Goal: Information Seeking & Learning: Learn about a topic

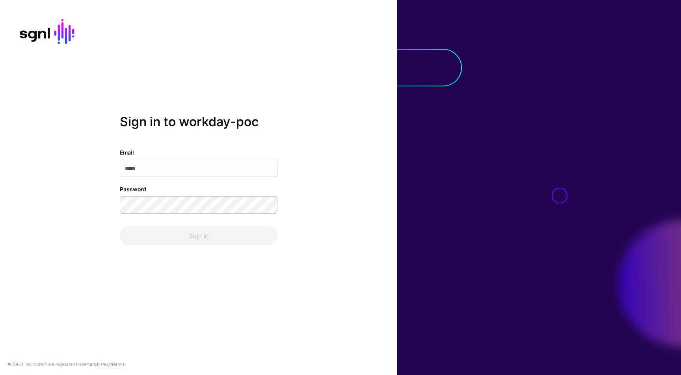
click at [165, 164] on input "Email" at bounding box center [199, 168] width 158 height 17
type input "**********"
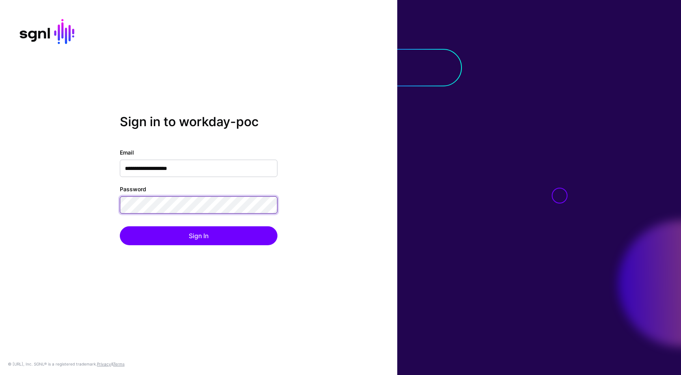
click at [120, 226] on button "Sign In" at bounding box center [199, 235] width 158 height 19
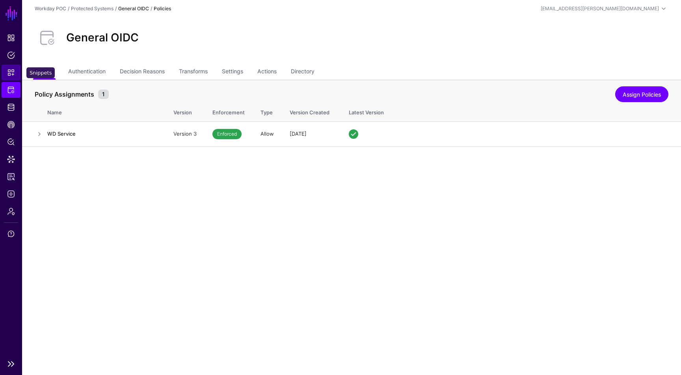
click at [16, 69] on link "Snippets" at bounding box center [11, 73] width 19 height 16
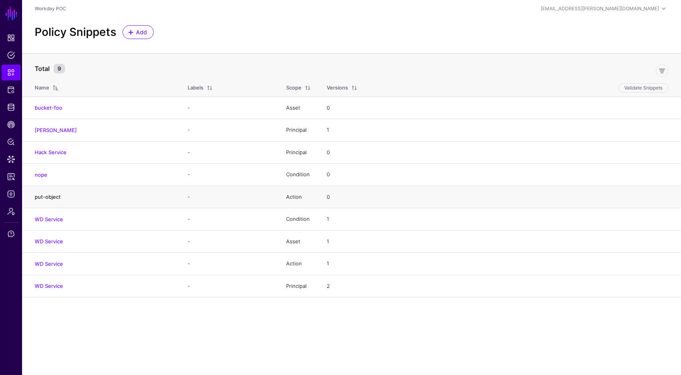
click at [51, 196] on link "put-object" at bounding box center [48, 196] width 26 height 6
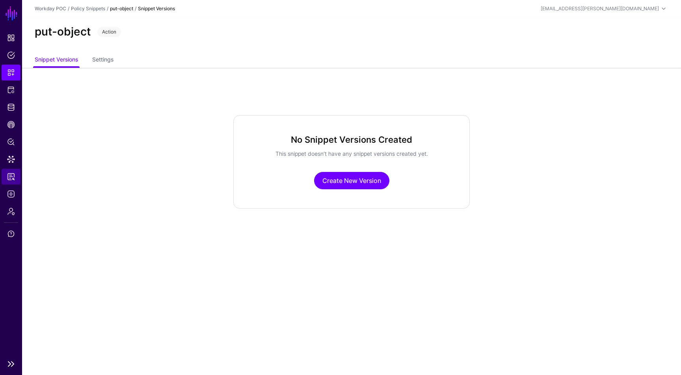
click at [12, 176] on span "Reports" at bounding box center [11, 177] width 8 height 8
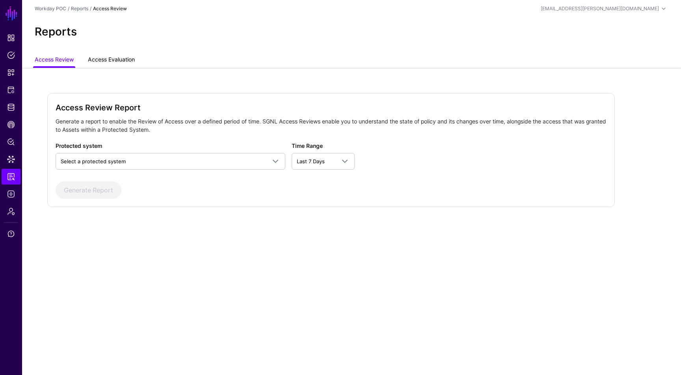
click at [123, 63] on link "Access Evaluation" at bounding box center [111, 60] width 47 height 15
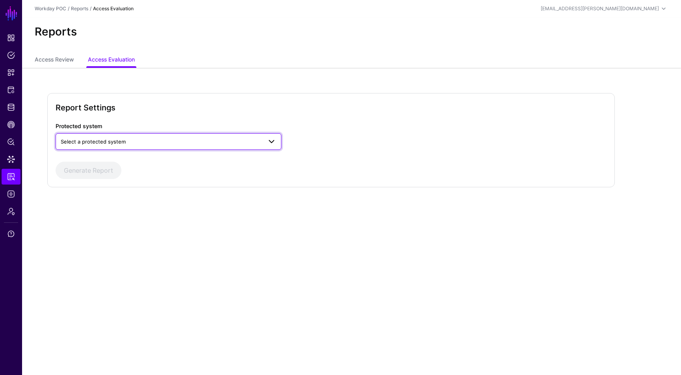
click at [138, 141] on span "Select a protected system" at bounding box center [161, 141] width 201 height 9
click at [128, 171] on div "General OIDC" at bounding box center [168, 172] width 213 height 8
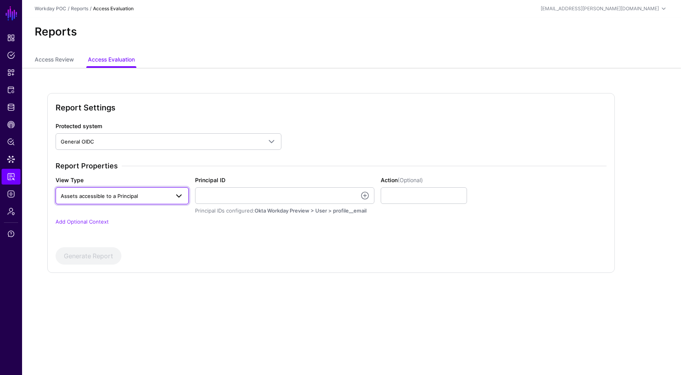
click at [134, 199] on span "Assets accessible to a Principal" at bounding box center [115, 195] width 109 height 9
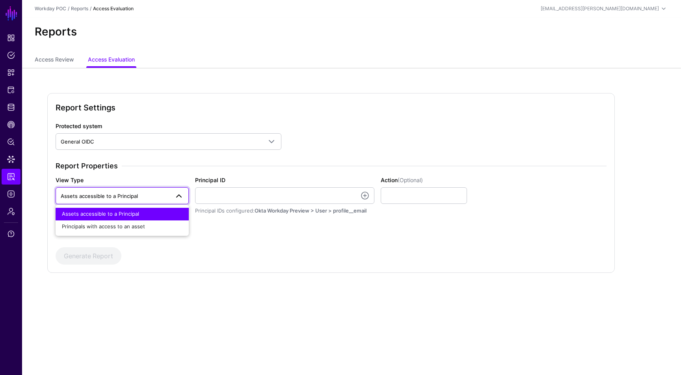
click at [138, 213] on div "Assets accessible to a Principal" at bounding box center [122, 214] width 121 height 8
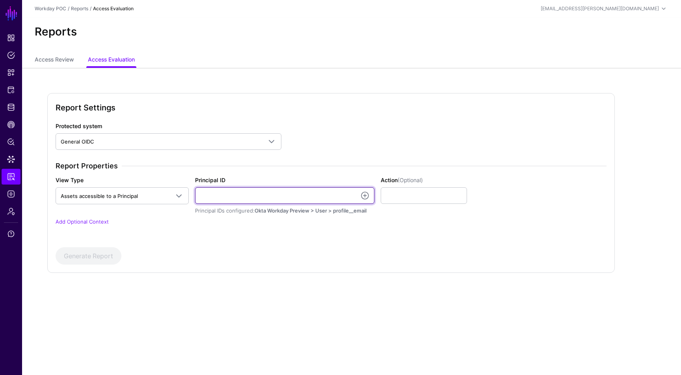
click at [210, 190] on input "Principal ID" at bounding box center [284, 195] width 179 height 17
click at [173, 220] on p "Add Optional Context" at bounding box center [331, 222] width 551 height 8
click at [214, 193] on input "Principal ID" at bounding box center [284, 195] width 179 height 17
type input "**********"
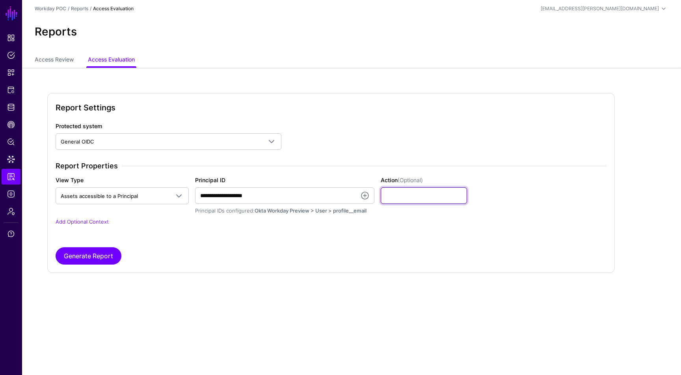
click at [407, 193] on input "Action (Optional)" at bounding box center [424, 195] width 87 height 17
type input "******"
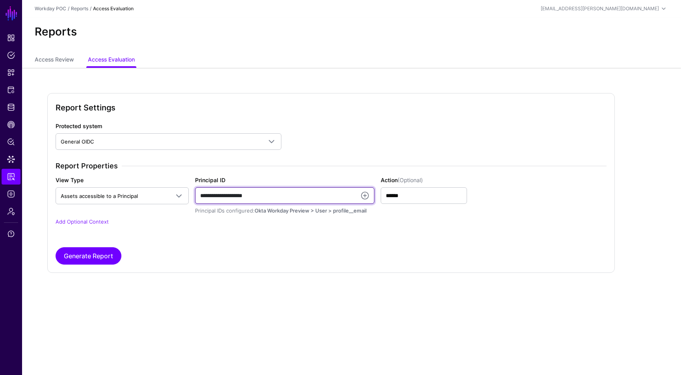
click at [326, 189] on input "**********" at bounding box center [284, 195] width 179 height 17
type input "**********"
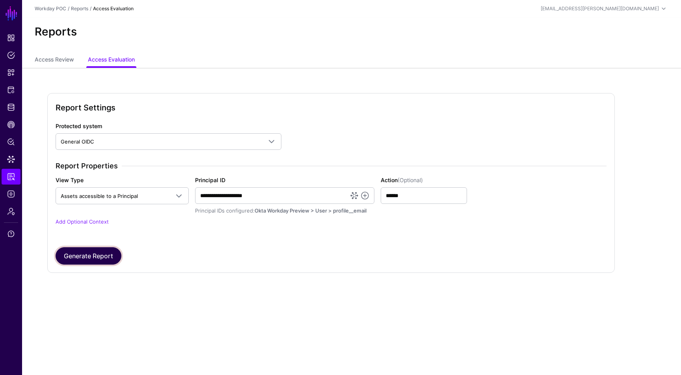
click at [111, 254] on button "Generate Report" at bounding box center [89, 255] width 66 height 17
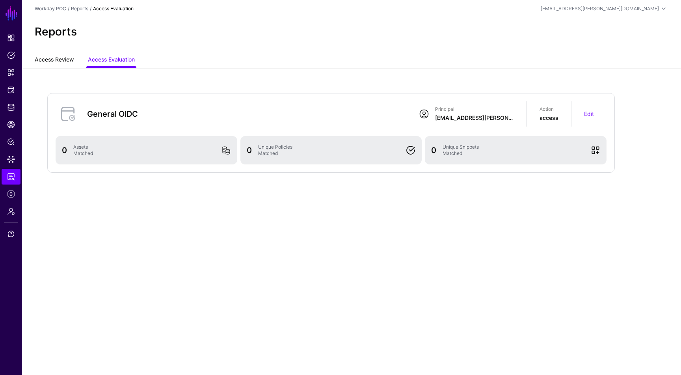
click at [65, 59] on link "Access Review" at bounding box center [54, 60] width 39 height 15
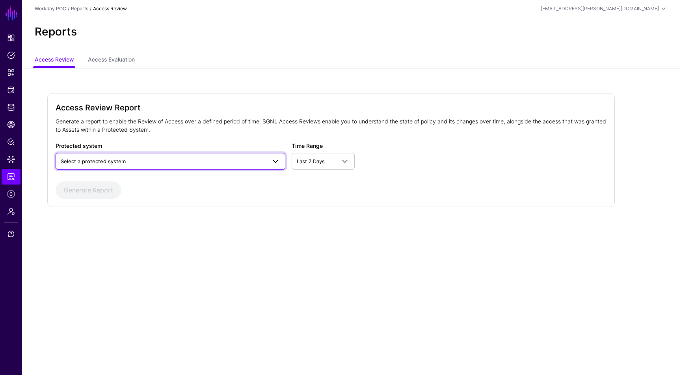
click at [134, 154] on link "Select a protected system" at bounding box center [171, 161] width 230 height 17
click at [129, 191] on div "General OIDC" at bounding box center [170, 192] width 217 height 8
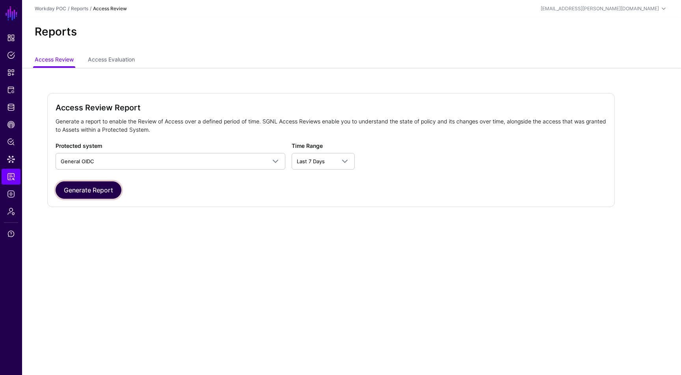
click at [99, 193] on button "Generate Report" at bounding box center [89, 189] width 66 height 17
click at [101, 65] on link "Access Evaluation" at bounding box center [111, 60] width 47 height 15
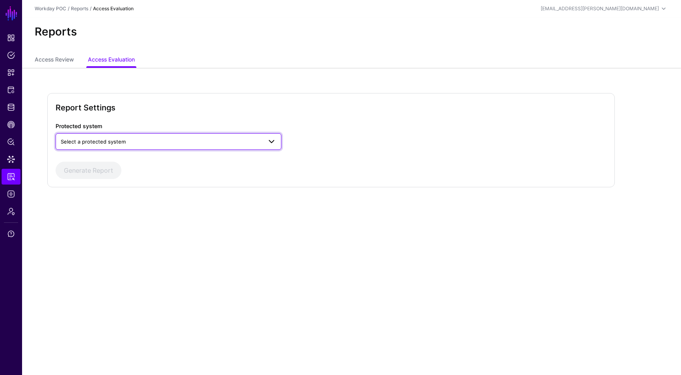
click at [138, 144] on span "Select a protected system" at bounding box center [161, 141] width 201 height 9
click at [128, 161] on div "AWS" at bounding box center [168, 160] width 213 height 8
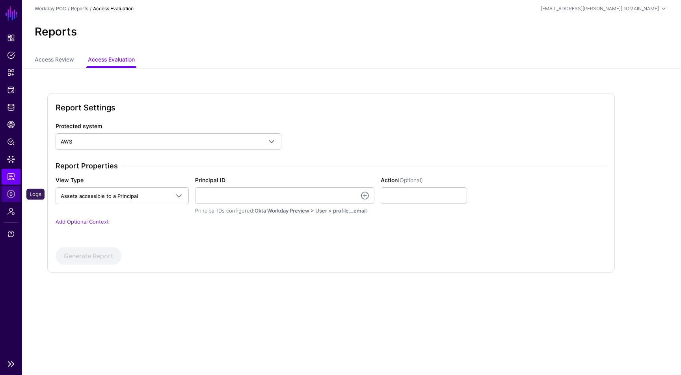
click at [12, 186] on link "Logs" at bounding box center [11, 194] width 19 height 16
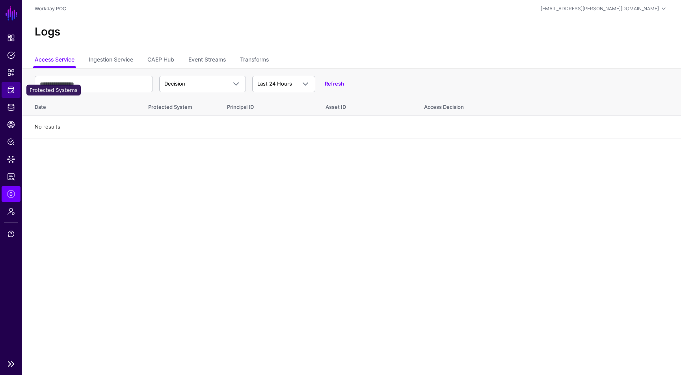
click at [13, 95] on link "Protected Systems" at bounding box center [11, 90] width 19 height 16
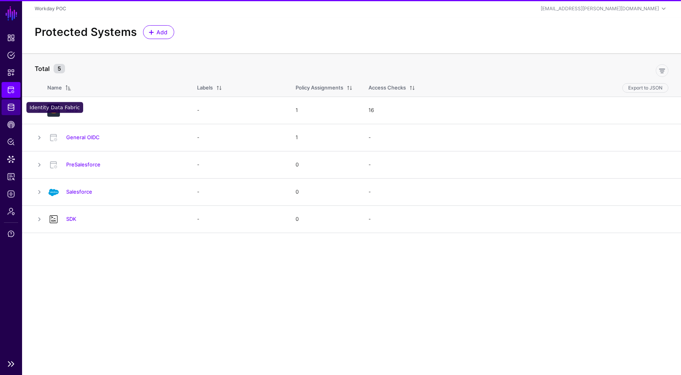
click at [14, 108] on span "Identity Data Fabric" at bounding box center [11, 107] width 8 height 8
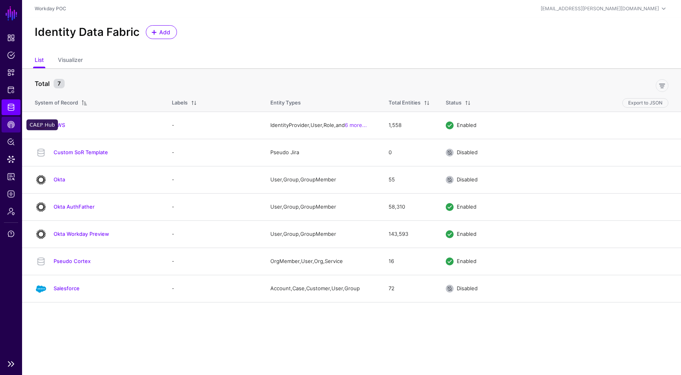
click at [15, 126] on link "CAEP Hub" at bounding box center [11, 125] width 19 height 16
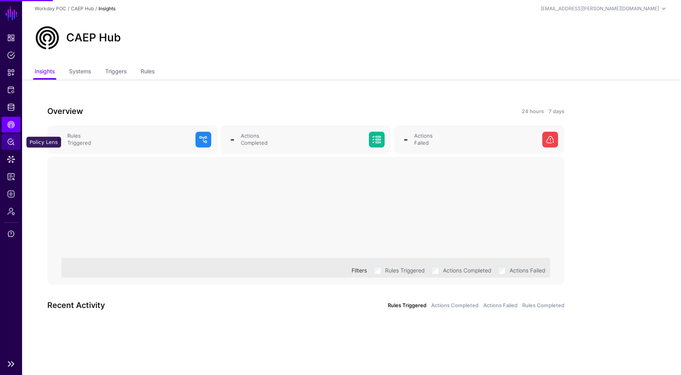
click at [15, 139] on span "Policy Lens" at bounding box center [11, 142] width 8 height 8
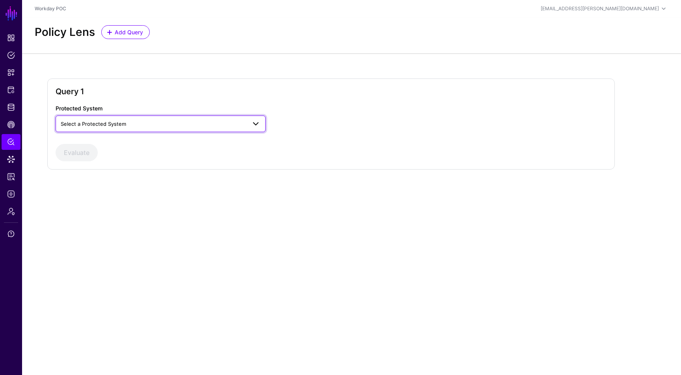
click at [72, 115] on link "Select a Protected System" at bounding box center [161, 123] width 210 height 17
click at [97, 178] on div "Salesforce" at bounding box center [160, 180] width 197 height 8
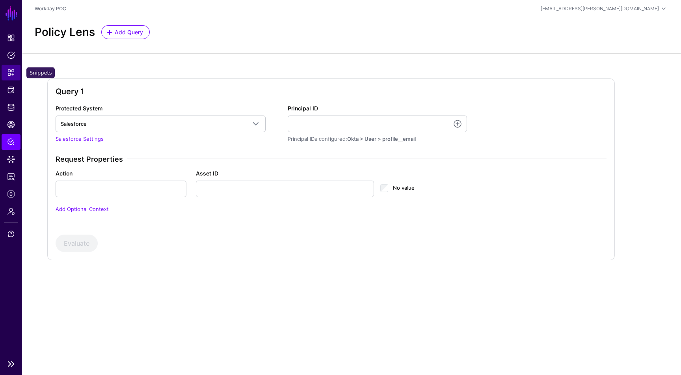
click at [9, 67] on link "Snippets" at bounding box center [11, 73] width 19 height 16
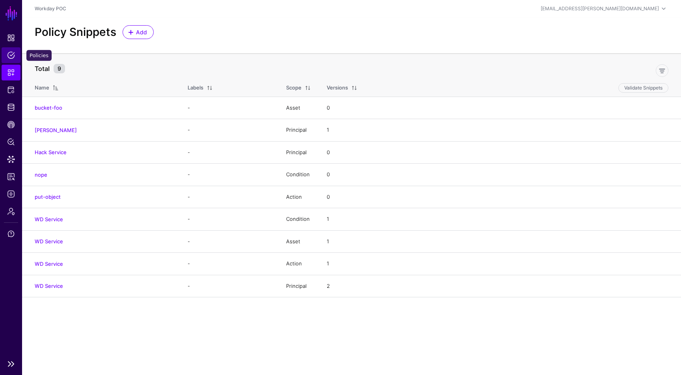
click at [14, 62] on link "Policies" at bounding box center [11, 55] width 19 height 16
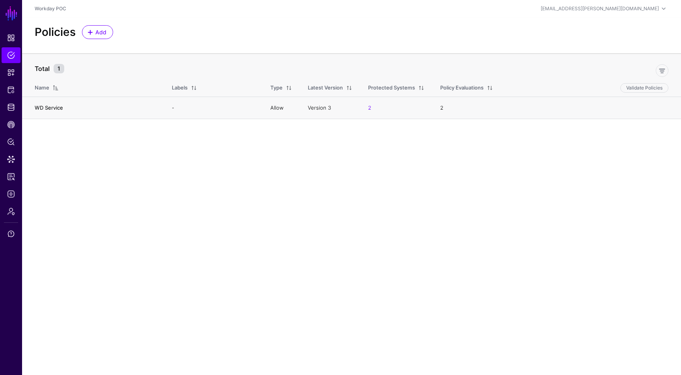
click at [56, 108] on link "WD Service" at bounding box center [49, 107] width 28 height 6
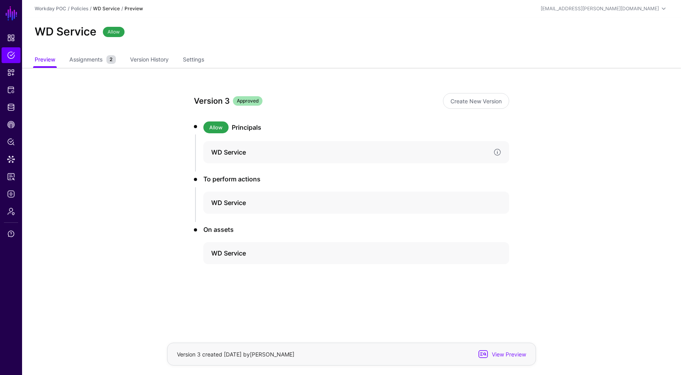
click at [254, 151] on h4 "WD Service" at bounding box center [349, 151] width 276 height 9
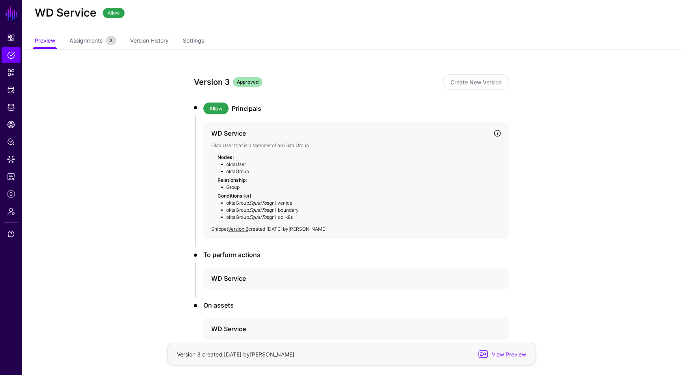
scroll to position [23, 0]
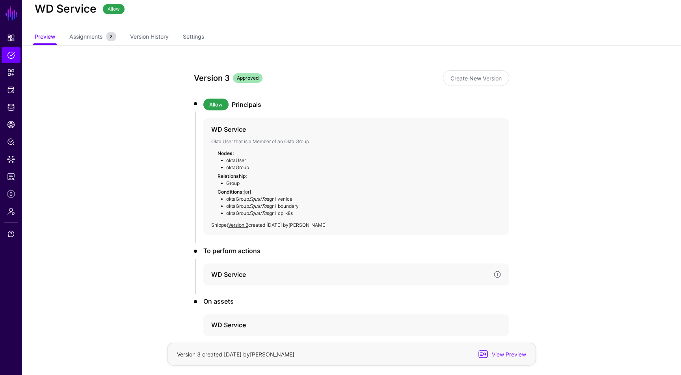
click at [261, 271] on h4 "WD Service" at bounding box center [349, 273] width 276 height 9
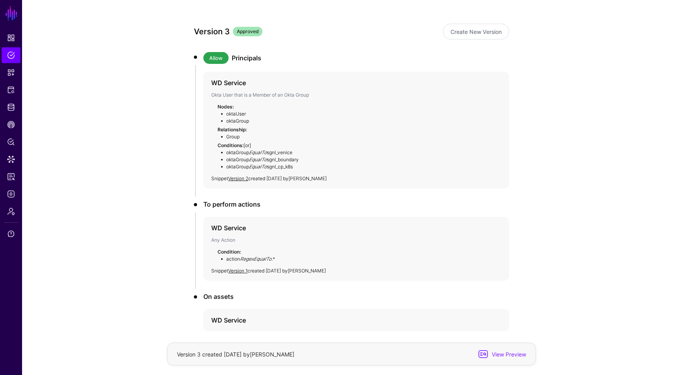
scroll to position [106, 0]
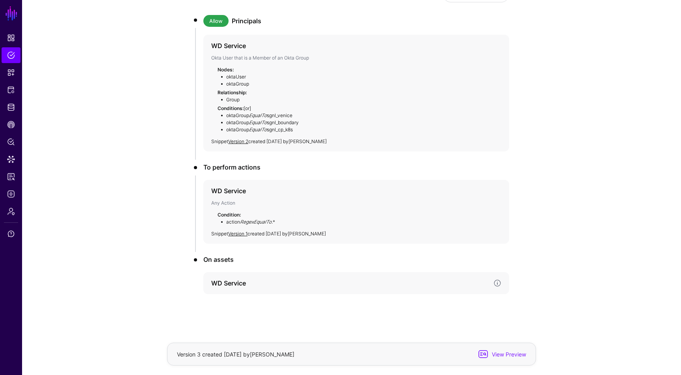
click at [273, 290] on div "WD Service" at bounding box center [356, 283] width 306 height 22
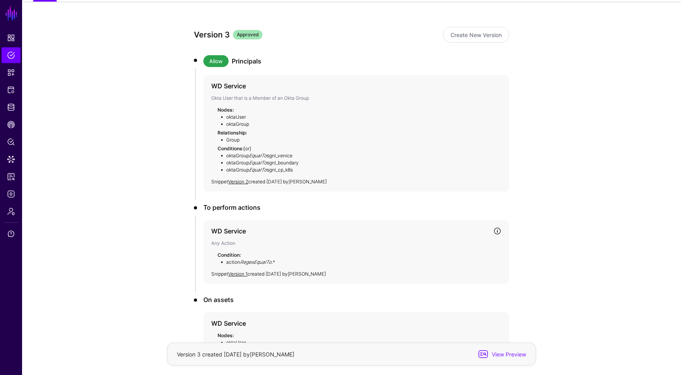
scroll to position [0, 0]
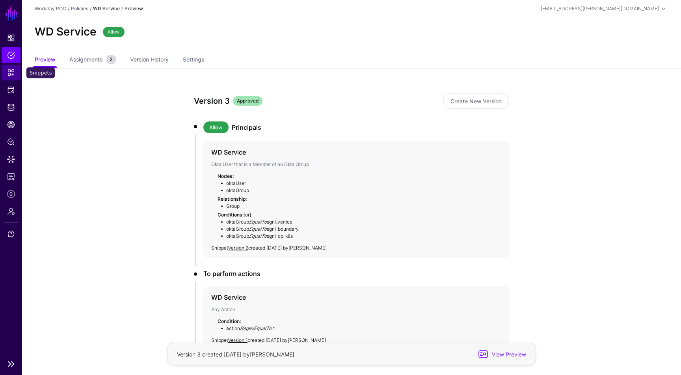
click at [13, 76] on span "Snippets" at bounding box center [11, 73] width 8 height 8
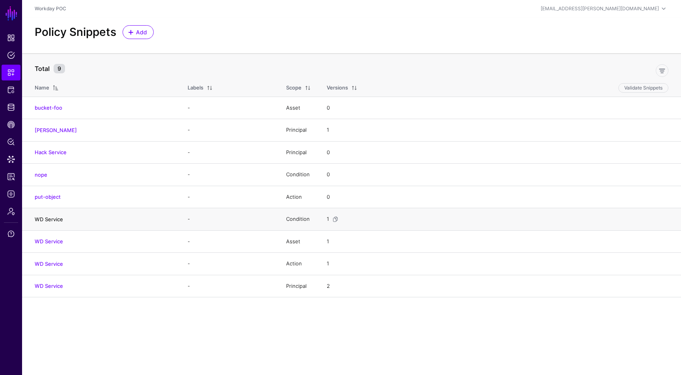
click at [51, 219] on link "WD Service" at bounding box center [49, 219] width 28 height 6
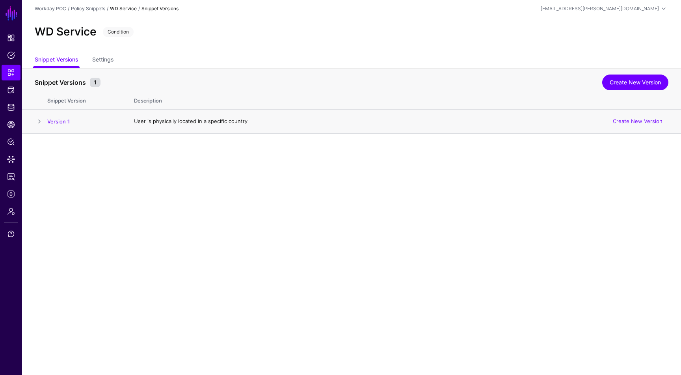
click at [44, 120] on span at bounding box center [39, 121] width 9 height 9
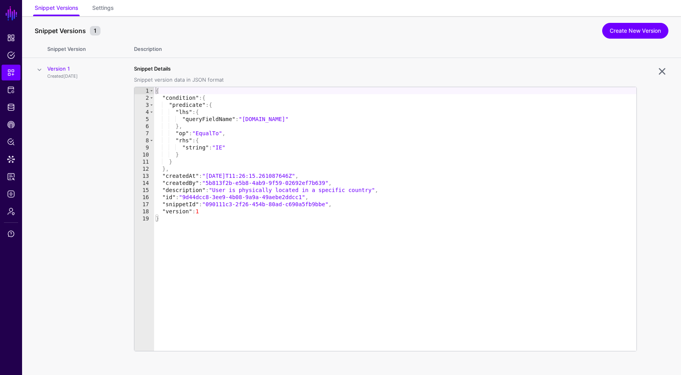
scroll to position [47, 0]
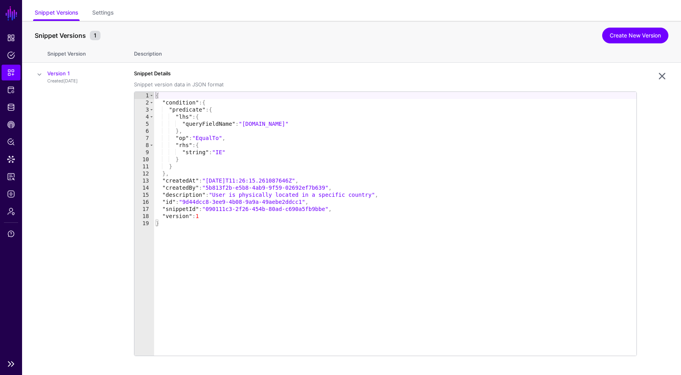
click at [10, 11] on link "SGNL" at bounding box center [11, 13] width 13 height 17
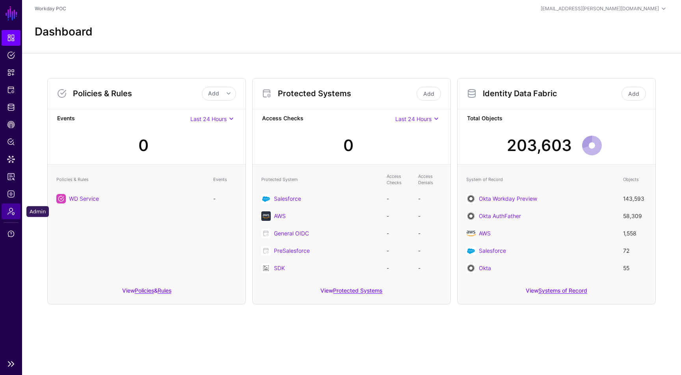
click at [11, 211] on span "Admin" at bounding box center [11, 211] width 8 height 8
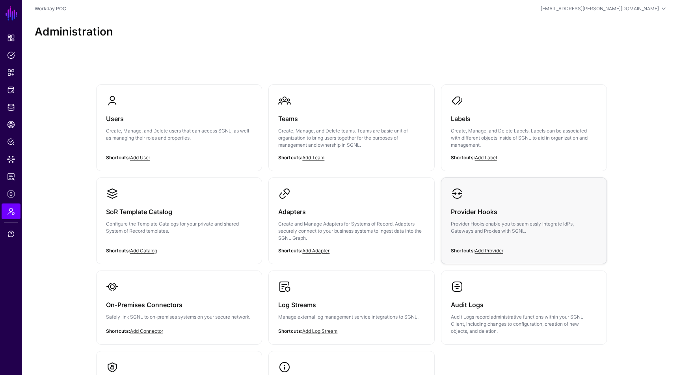
click at [470, 226] on p "Provider Hooks enable you to seamlessly integrate IdPs, Gateways and Proxies wi…" at bounding box center [524, 227] width 146 height 14
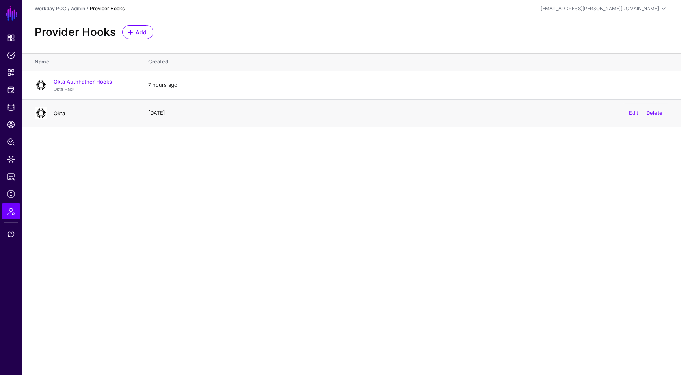
click at [61, 113] on link "Okta" at bounding box center [59, 113] width 11 height 6
click at [75, 77] on td "Okta AuthFather Hooks Okta Hack" at bounding box center [81, 85] width 118 height 29
click at [80, 83] on link "Okta AuthFather Hooks" at bounding box center [83, 81] width 58 height 6
click at [12, 76] on span "Snippets" at bounding box center [11, 73] width 8 height 8
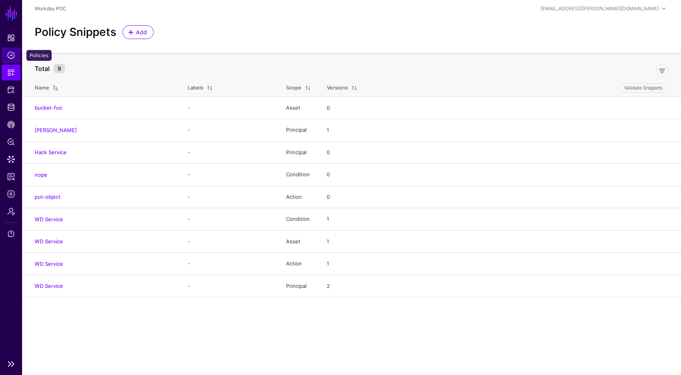
click at [12, 57] on span "Policies" at bounding box center [11, 55] width 8 height 8
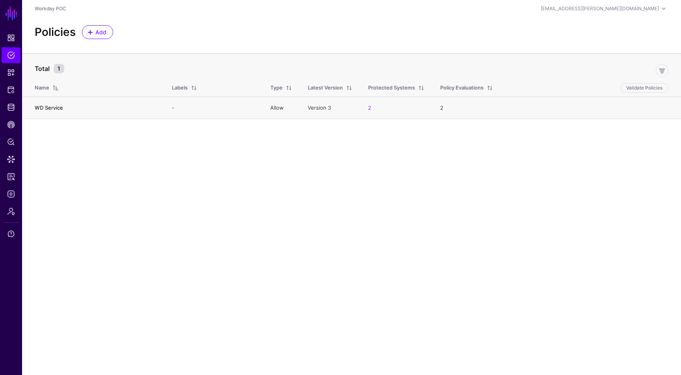
click at [50, 108] on link "WD Service" at bounding box center [49, 107] width 28 height 6
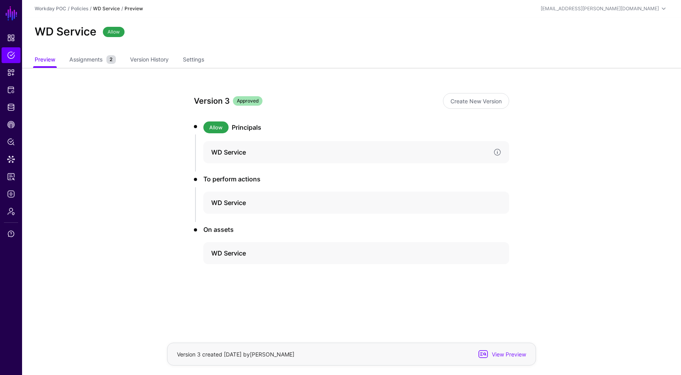
click at [239, 149] on h4 "WD Service" at bounding box center [349, 151] width 276 height 9
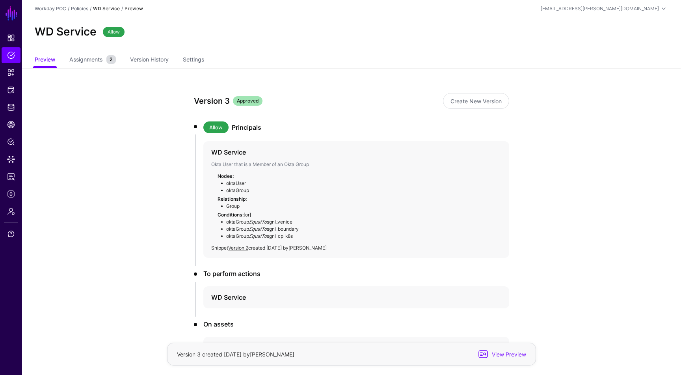
click at [272, 284] on li "To perform actions WD Service" at bounding box center [351, 292] width 315 height 47
click at [281, 298] on h4 "WD Service" at bounding box center [349, 296] width 276 height 9
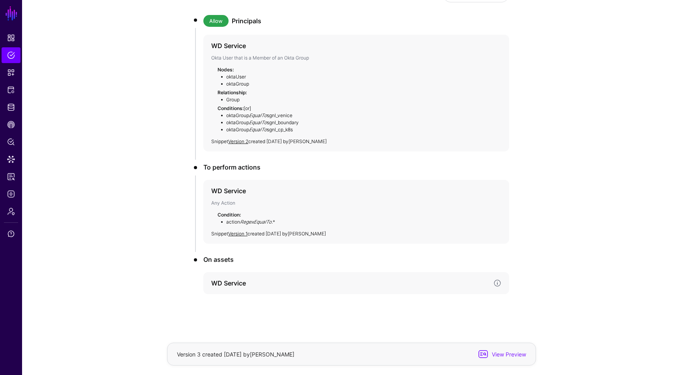
click at [279, 279] on h4 "WD Service" at bounding box center [349, 282] width 276 height 9
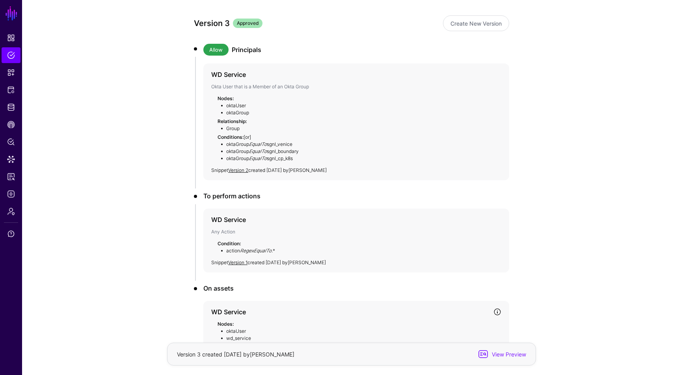
scroll to position [0, 0]
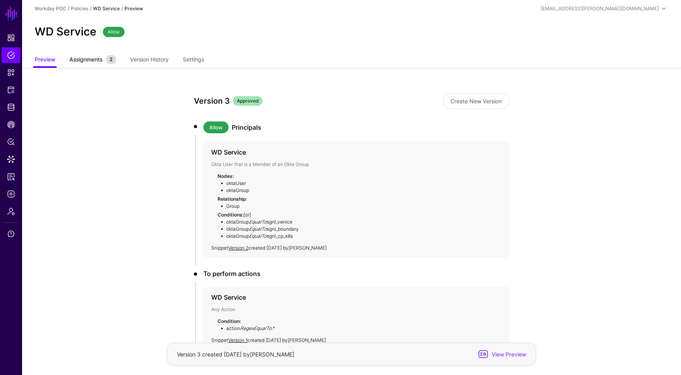
click at [89, 61] on span "Assignments" at bounding box center [85, 59] width 37 height 8
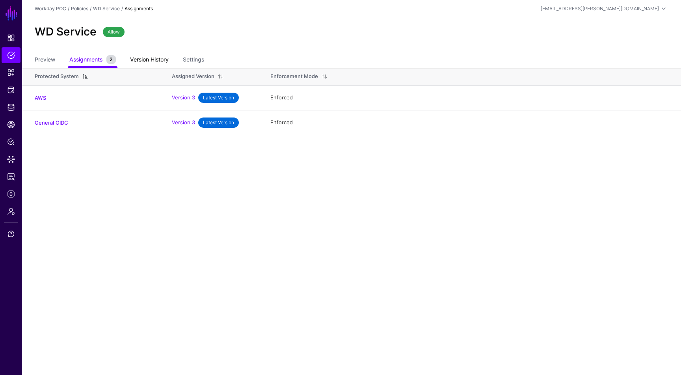
click at [159, 61] on link "Version History" at bounding box center [149, 60] width 39 height 15
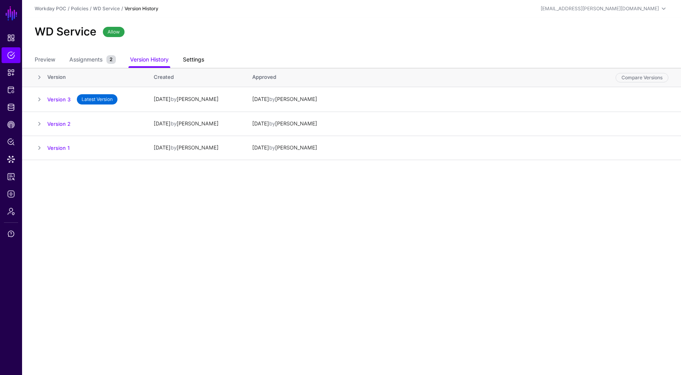
click at [191, 57] on link "Settings" at bounding box center [193, 60] width 21 height 15
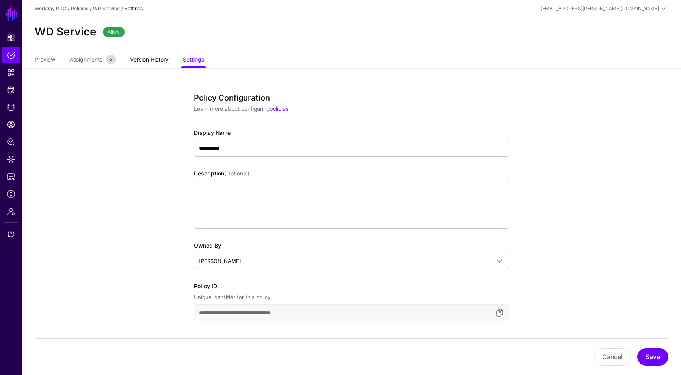
click at [155, 58] on link "Version History" at bounding box center [149, 60] width 39 height 15
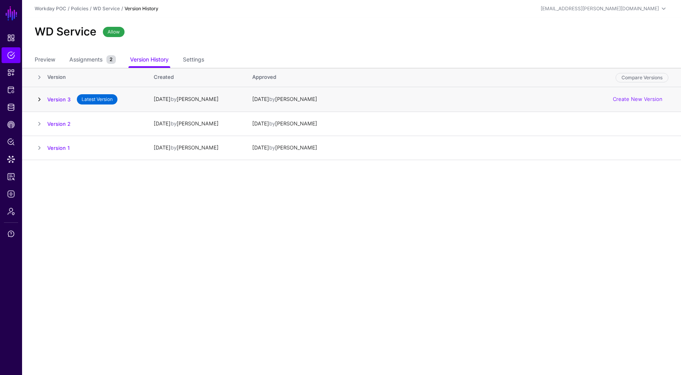
click at [40, 99] on link at bounding box center [39, 99] width 9 height 9
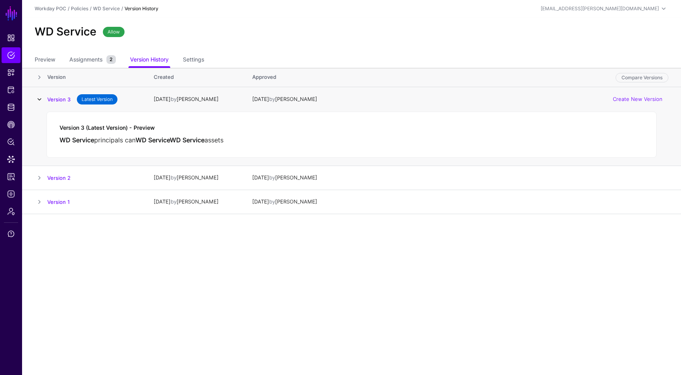
click at [40, 99] on link at bounding box center [39, 99] width 9 height 9
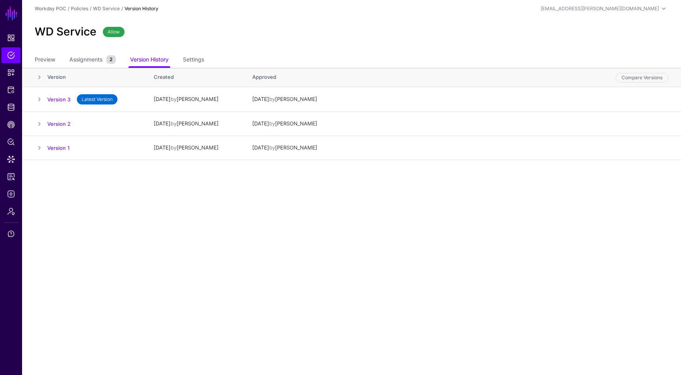
click at [56, 53] on ul "Preview Assignments 2 Version History Settings" at bounding box center [352, 60] width 634 height 15
click at [52, 59] on link "Preview" at bounding box center [45, 60] width 20 height 15
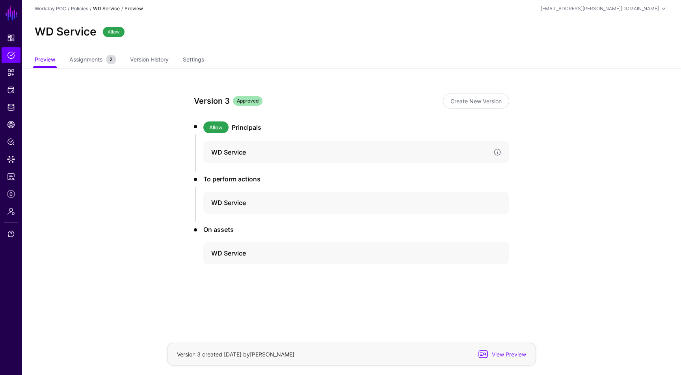
click at [238, 143] on div "WD Service" at bounding box center [356, 152] width 306 height 22
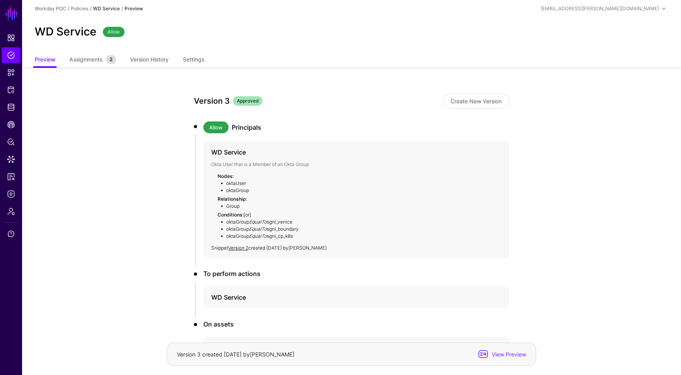
click at [269, 282] on li "To perform actions WD Service" at bounding box center [351, 292] width 315 height 47
click at [281, 294] on h4 "WD Service" at bounding box center [349, 296] width 276 height 9
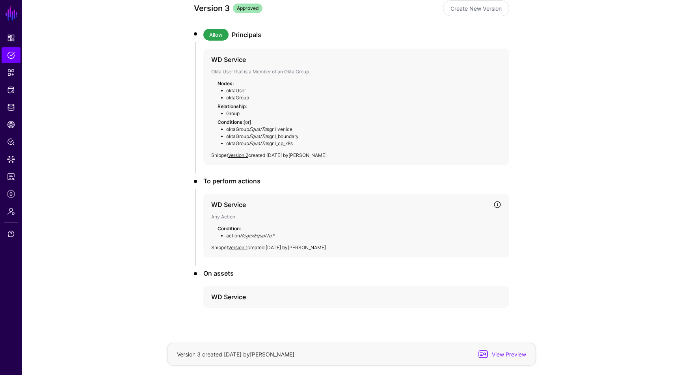
click at [281, 294] on h4 "WD Service" at bounding box center [349, 296] width 276 height 9
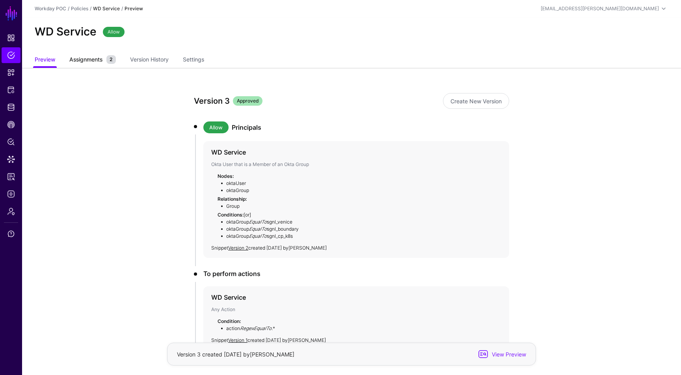
click at [95, 55] on link "Assignments 2" at bounding box center [92, 60] width 46 height 15
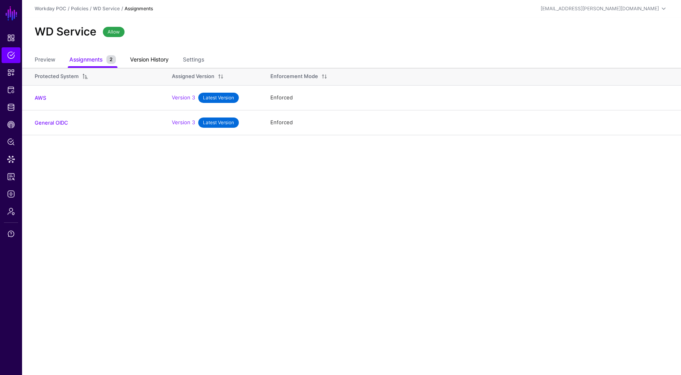
click at [140, 56] on link "Version History" at bounding box center [149, 60] width 39 height 15
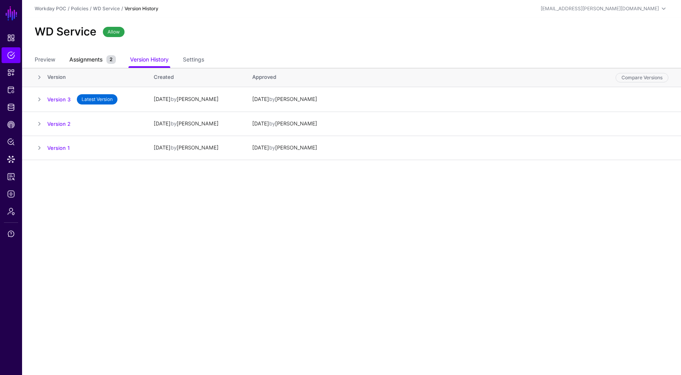
click at [98, 58] on span "Assignments" at bounding box center [85, 59] width 37 height 8
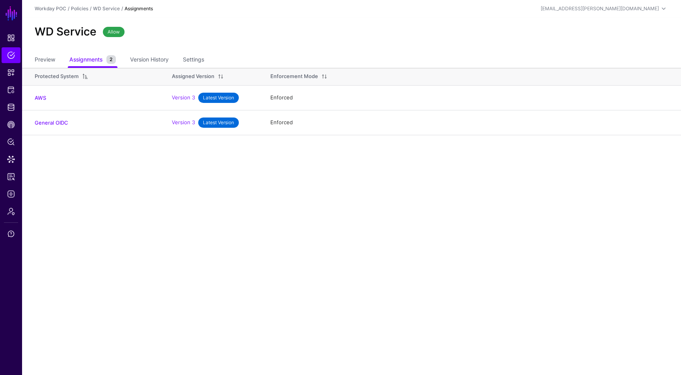
click at [63, 58] on ul "Preview Assignments 2 Version History Settings" at bounding box center [352, 60] width 634 height 15
click at [193, 55] on link "Settings" at bounding box center [193, 60] width 21 height 15
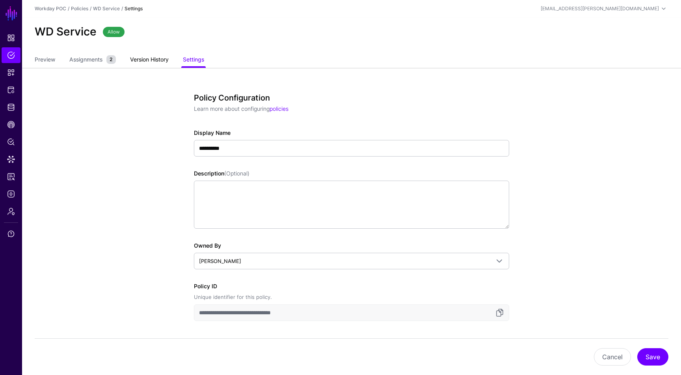
click at [152, 61] on link "Version History" at bounding box center [149, 60] width 39 height 15
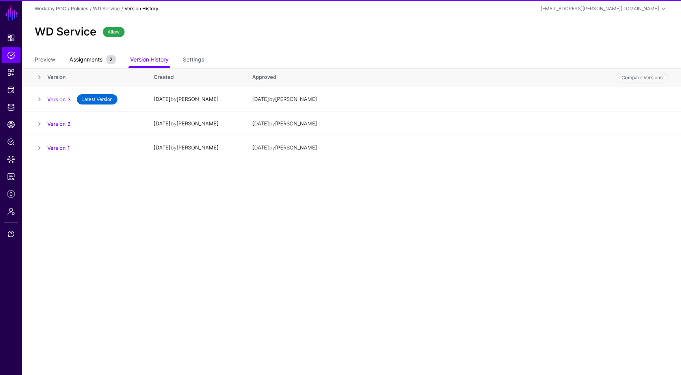
click at [107, 61] on span "2" at bounding box center [110, 59] width 13 height 9
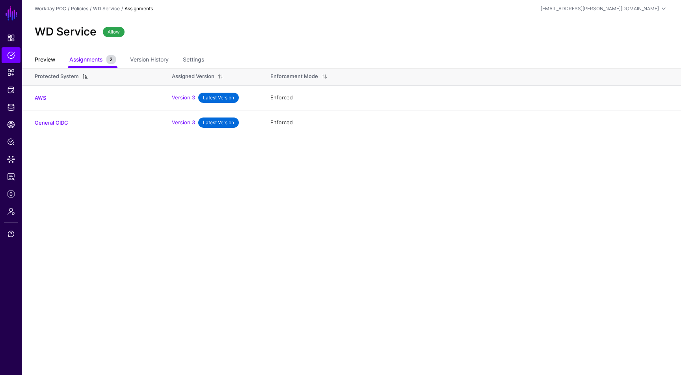
click at [52, 60] on link "Preview" at bounding box center [45, 60] width 20 height 15
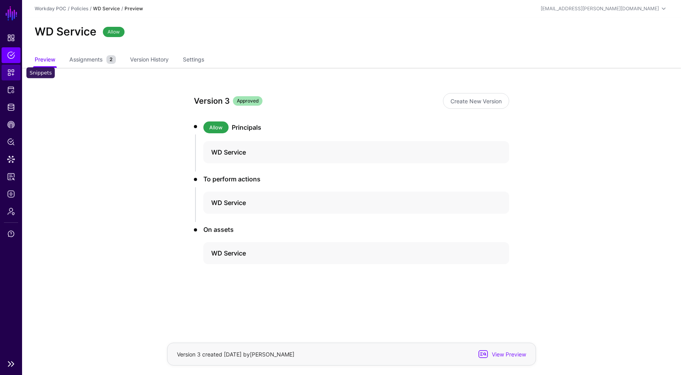
click at [11, 73] on span "Snippets" at bounding box center [11, 73] width 8 height 8
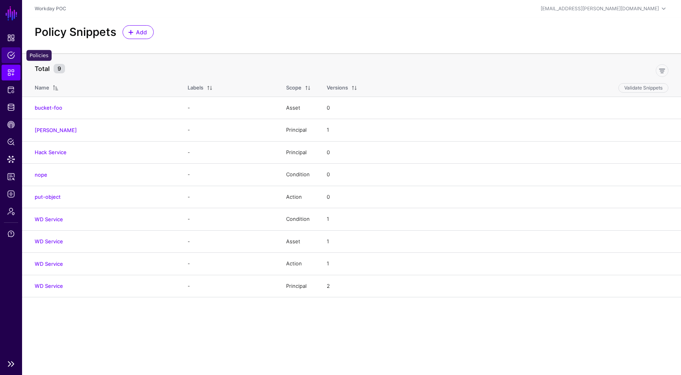
click at [11, 58] on span "Policies" at bounding box center [11, 55] width 8 height 8
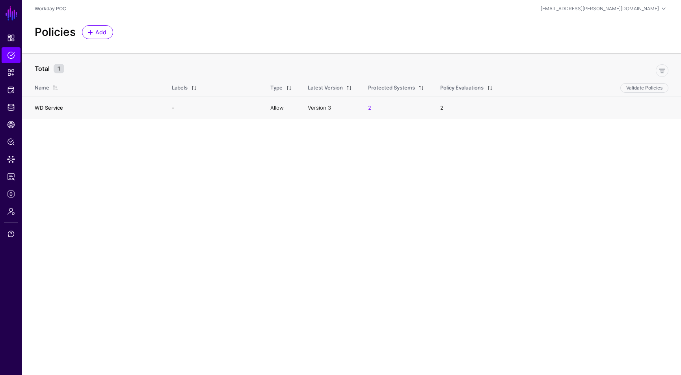
click at [56, 107] on link "WD Service" at bounding box center [49, 107] width 28 height 6
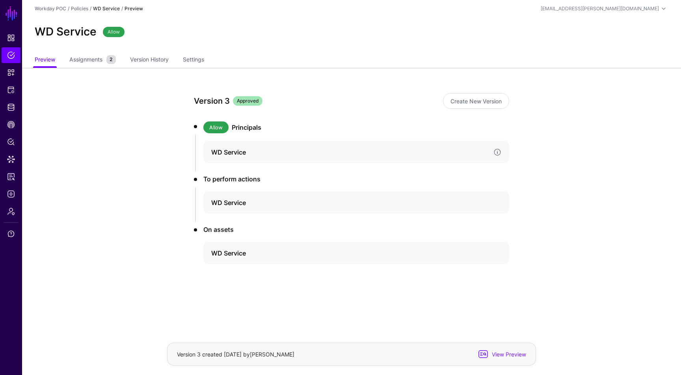
click at [250, 154] on h4 "WD Service" at bounding box center [349, 151] width 276 height 9
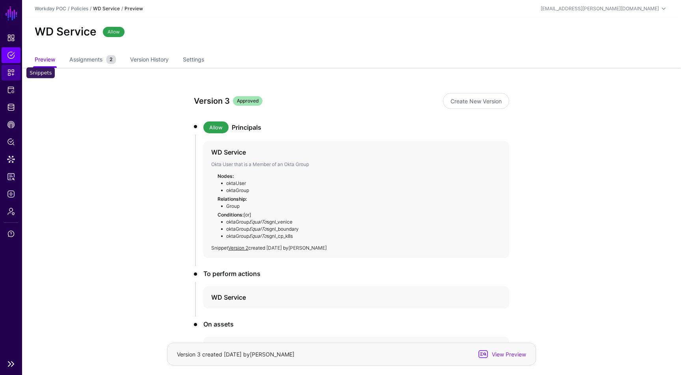
click at [16, 72] on link "Snippets" at bounding box center [11, 73] width 19 height 16
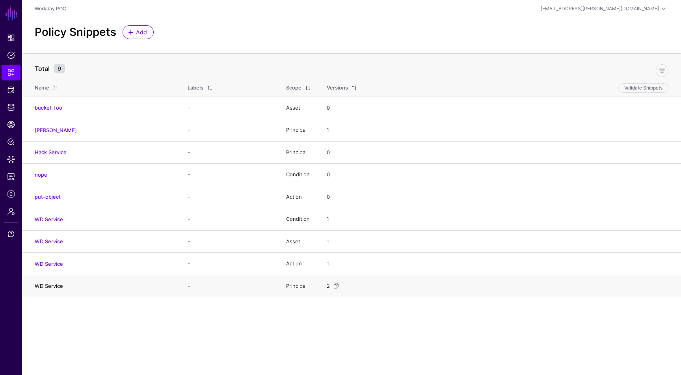
click at [54, 284] on link "WD Service" at bounding box center [49, 285] width 28 height 6
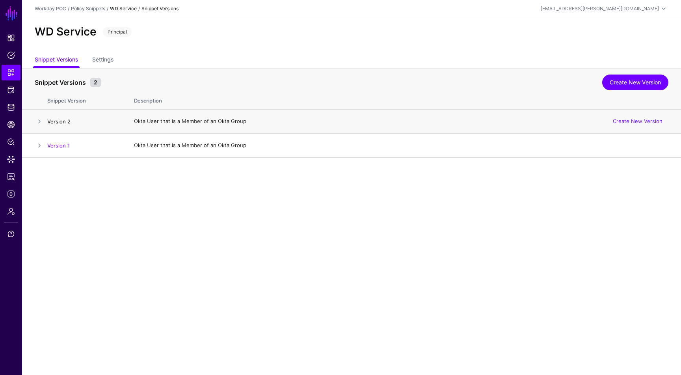
click at [61, 123] on link "Version 2" at bounding box center [58, 121] width 23 height 6
click at [63, 24] on div "WD Service Principal" at bounding box center [351, 34] width 659 height 35
click at [16, 73] on link "Snippets" at bounding box center [11, 73] width 19 height 16
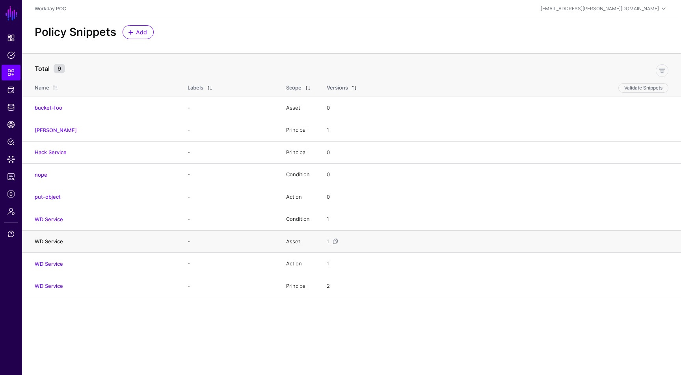
click at [58, 240] on link "WD Service" at bounding box center [49, 241] width 28 height 6
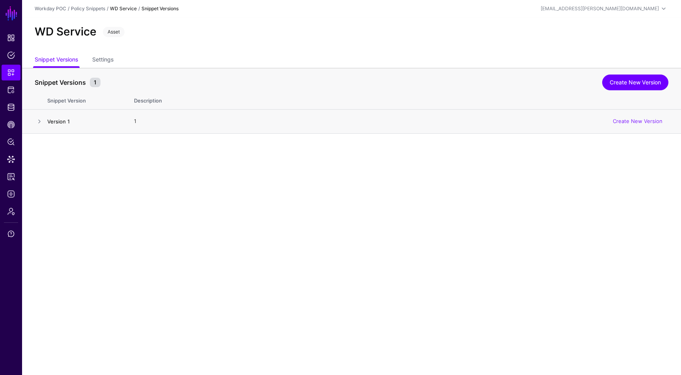
click at [65, 120] on link "Version 1" at bounding box center [58, 121] width 22 height 6
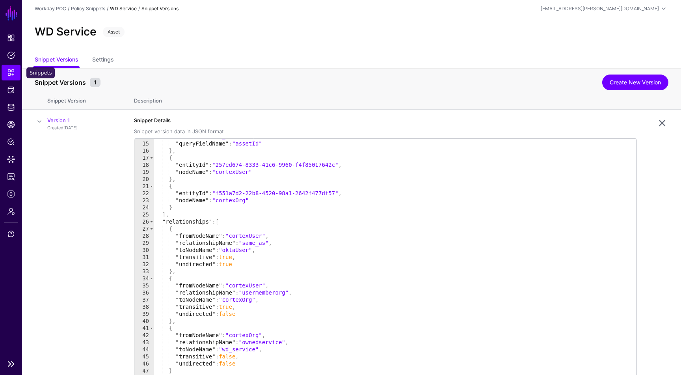
click at [9, 72] on span "Snippets" at bounding box center [11, 73] width 8 height 8
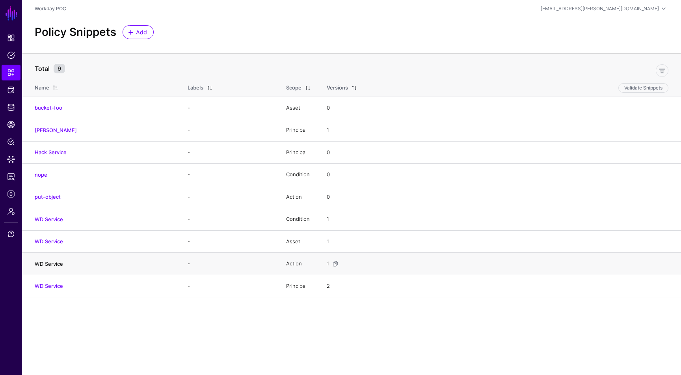
click at [58, 262] on link "WD Service" at bounding box center [49, 263] width 28 height 6
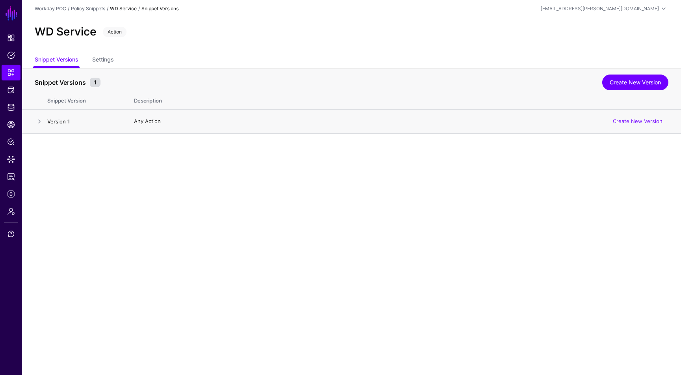
click at [67, 121] on link "Version 1" at bounding box center [58, 121] width 22 height 6
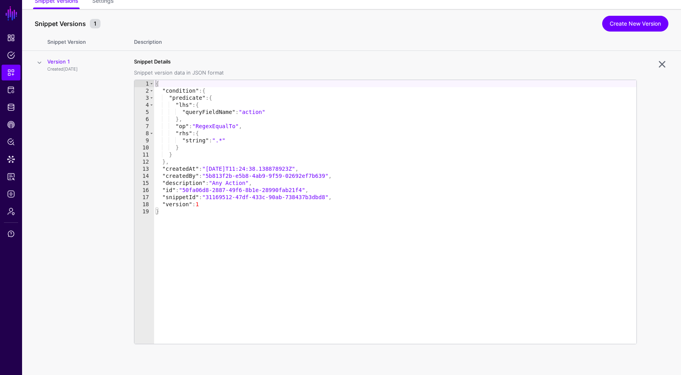
scroll to position [59, 0]
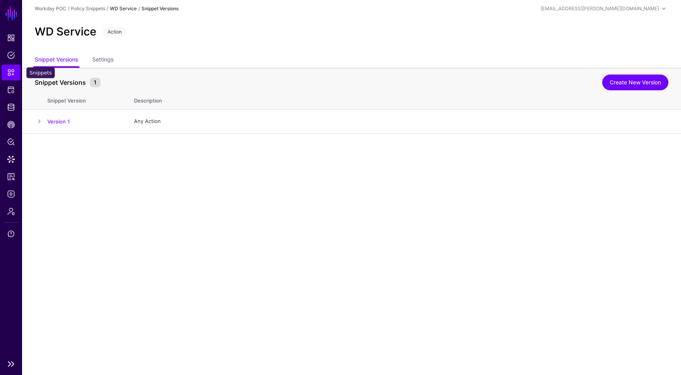
click at [13, 69] on span "Snippets" at bounding box center [11, 73] width 8 height 8
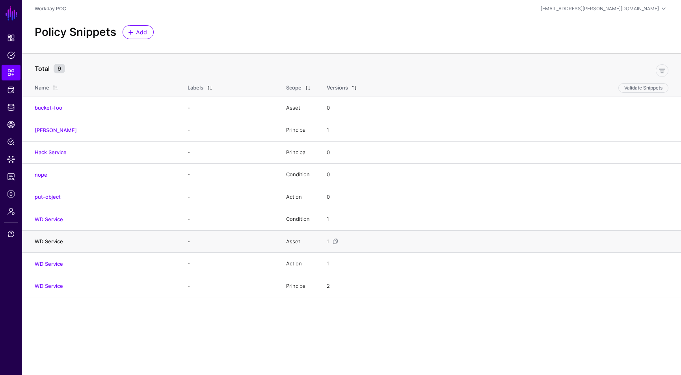
click at [58, 242] on link "WD Service" at bounding box center [49, 241] width 28 height 6
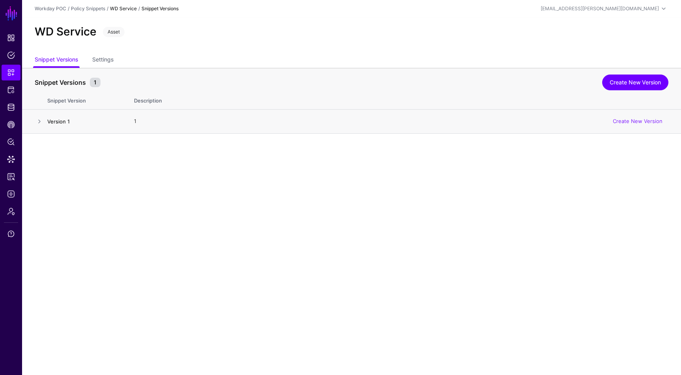
click at [50, 124] on link "Version 1" at bounding box center [58, 121] width 22 height 6
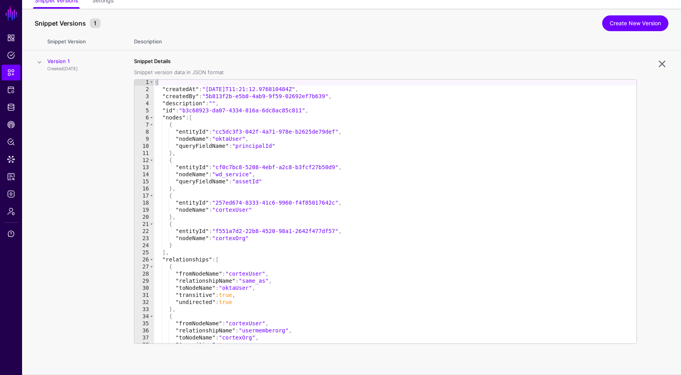
scroll to position [98, 0]
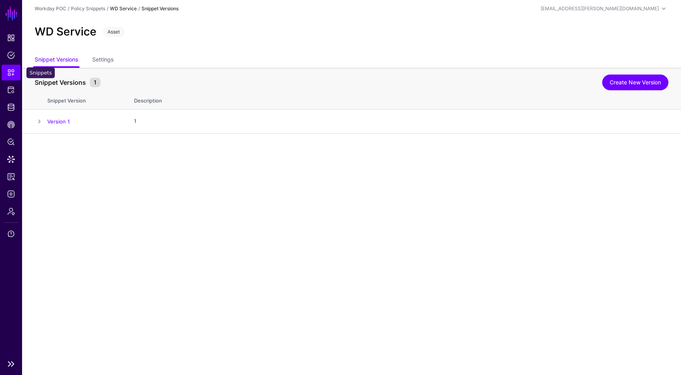
click at [11, 72] on span "Snippets" at bounding box center [11, 73] width 8 height 8
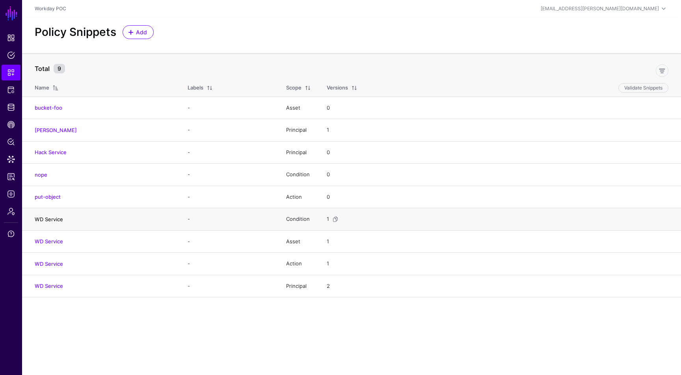
click at [58, 220] on link "WD Service" at bounding box center [49, 219] width 28 height 6
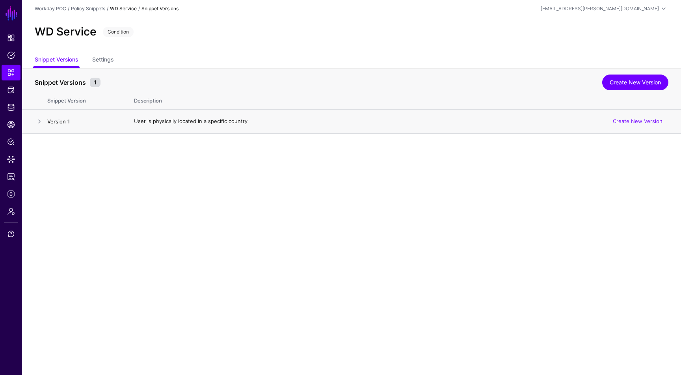
click at [64, 124] on link "Version 1" at bounding box center [58, 121] width 22 height 6
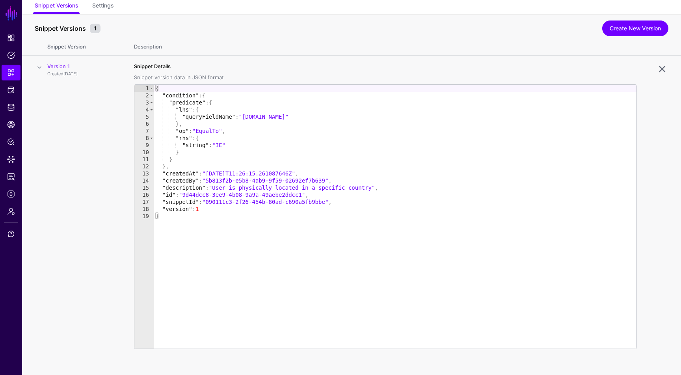
scroll to position [59, 0]
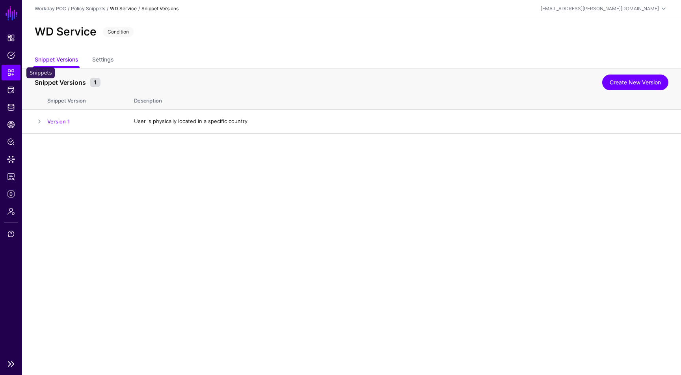
click at [11, 77] on link "Snippets" at bounding box center [11, 73] width 19 height 16
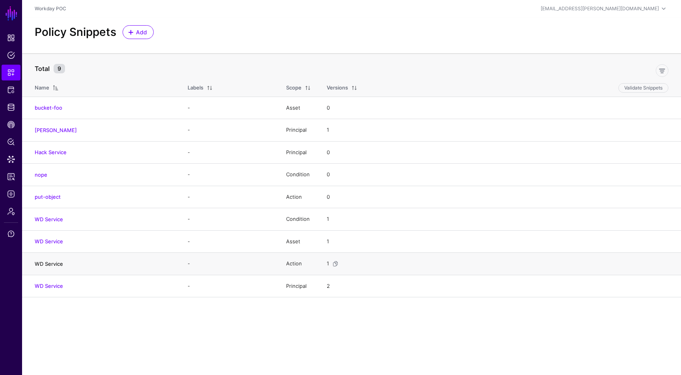
click at [55, 264] on link "WD Service" at bounding box center [49, 263] width 28 height 6
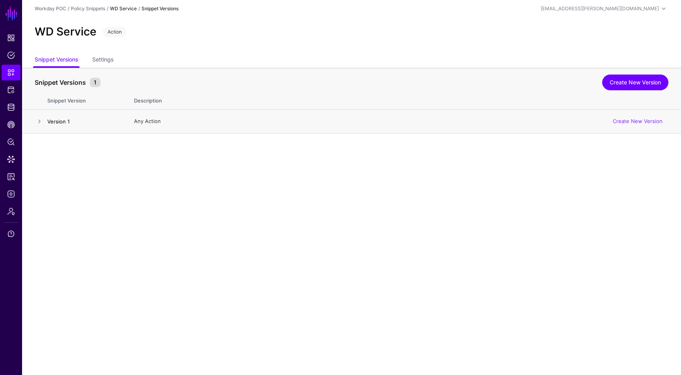
click at [61, 121] on link "Version 1" at bounding box center [58, 121] width 22 height 6
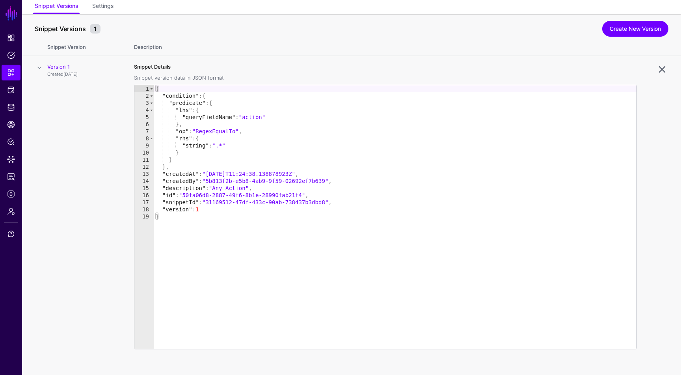
scroll to position [59, 0]
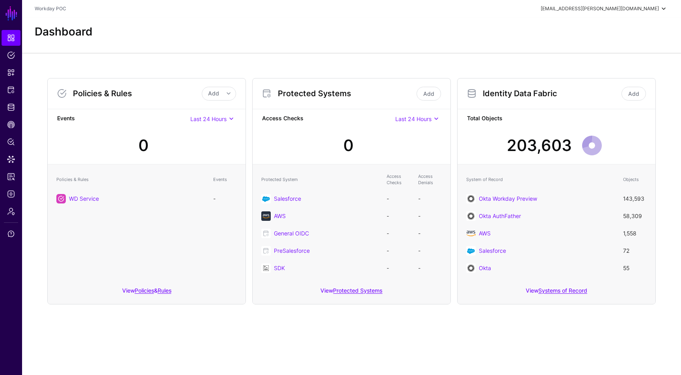
click at [613, 10] on div "[EMAIL_ADDRESS][PERSON_NAME][DOMAIN_NAME]" at bounding box center [600, 8] width 118 height 7
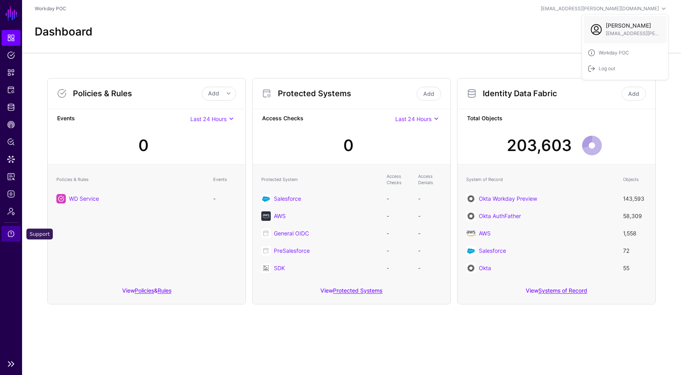
click at [20, 234] on link "Support" at bounding box center [11, 234] width 19 height 16
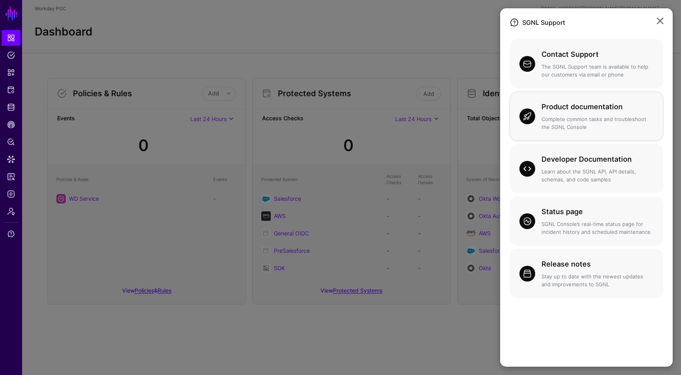
click at [597, 113] on div "Product documentation Complete common tasks and troubleshoot the SGNL Console" at bounding box center [594, 116] width 118 height 30
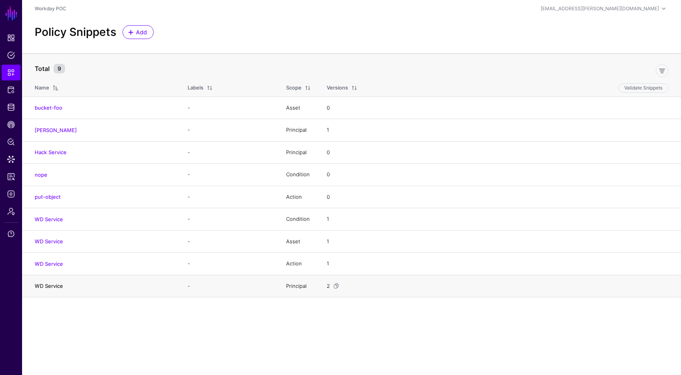
click at [58, 286] on link "WD Service" at bounding box center [49, 285] width 28 height 6
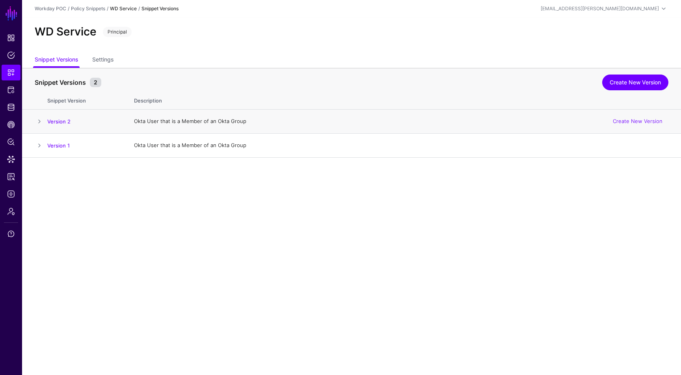
click at [38, 123] on span at bounding box center [39, 121] width 9 height 9
click at [115, 31] on span "Principal" at bounding box center [117, 32] width 29 height 10
copy span "Principal"
